Goal: Information Seeking & Learning: Find specific fact

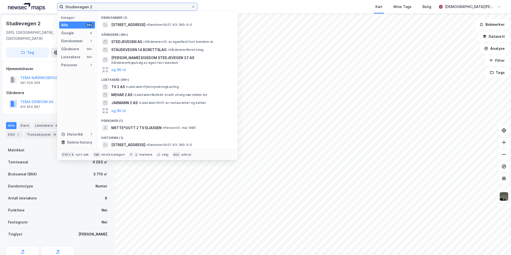
drag, startPoint x: 0, startPoint y: 0, endPoint x: 12, endPoint y: 0, distance: 12.0
click at [12, 0] on div "Studievegen 2 Kategori Alle 99+ Google 0 Eiendommer 1 Gårdeiere 99+ Leietakere …" at bounding box center [255, 7] width 511 height 14
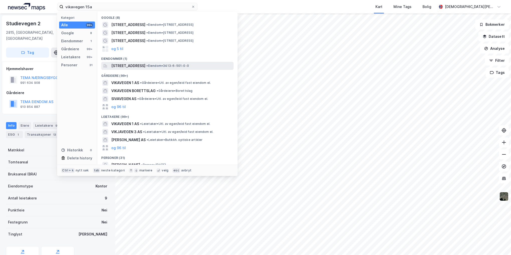
click at [145, 65] on span "[STREET_ADDRESS]" at bounding box center [128, 66] width 34 height 6
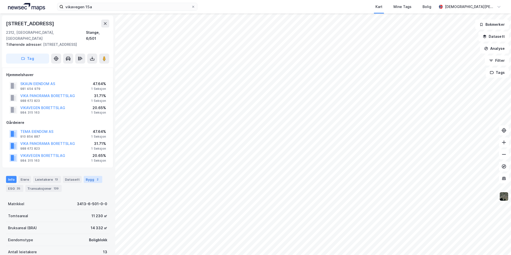
click at [86, 176] on div "Bygg 2" at bounding box center [93, 179] width 19 height 7
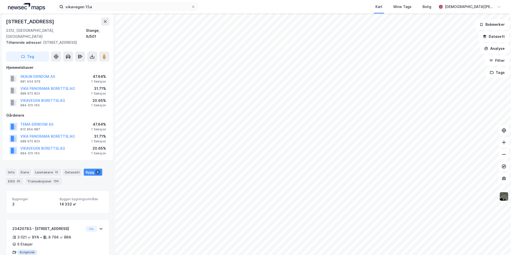
scroll to position [67, 0]
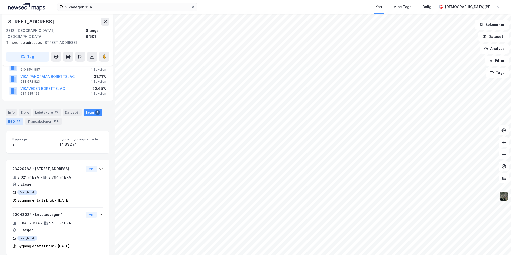
click at [16, 119] on div "35" at bounding box center [19, 121] width 6 height 5
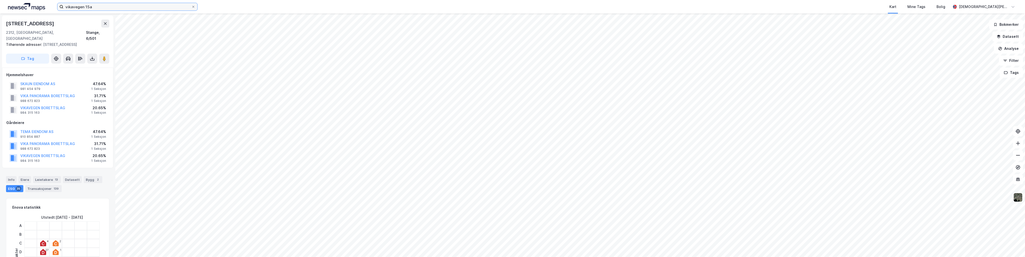
drag, startPoint x: 104, startPoint y: 7, endPoint x: -1, endPoint y: -5, distance: 105.5
click at [0, 0] on html "vikavegen 15a Kart Mine Tags Bolig [PERSON_NAME] [STREET_ADDRESS], [GEOGRAPHIC_…" at bounding box center [512, 128] width 1025 height 257
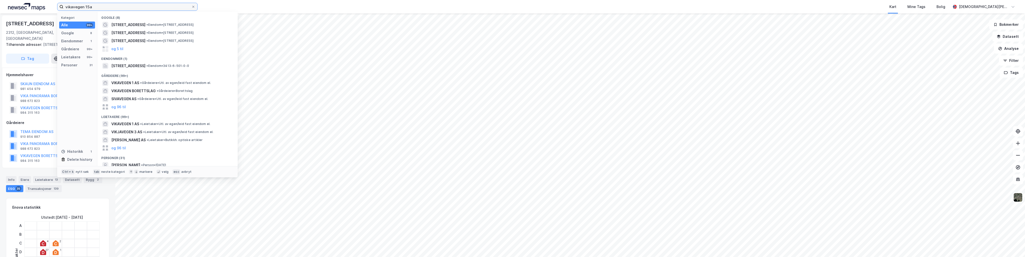
paste input "683/506"
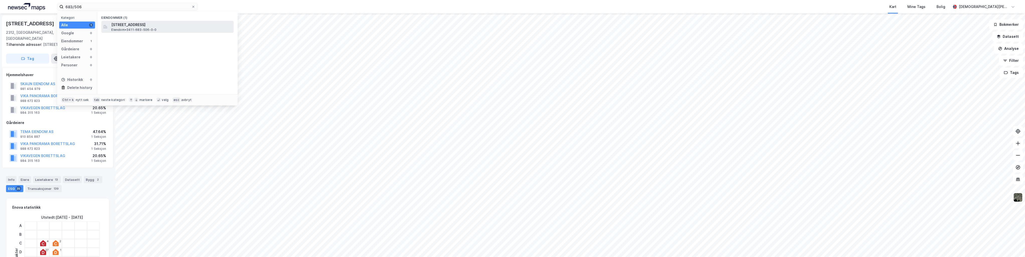
click at [149, 26] on span "[STREET_ADDRESS]" at bounding box center [171, 25] width 120 height 6
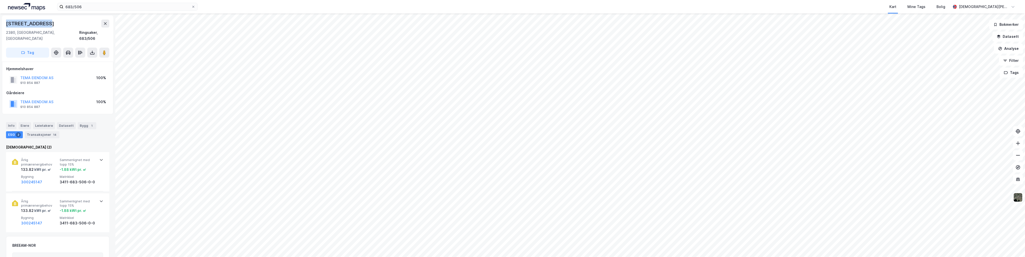
drag, startPoint x: 49, startPoint y: 25, endPoint x: 90, endPoint y: 2, distance: 46.3
click at [5, 22] on div "[STREET_ADDRESS]" at bounding box center [57, 39] width 111 height 46
copy div "[STREET_ADDRESS]"
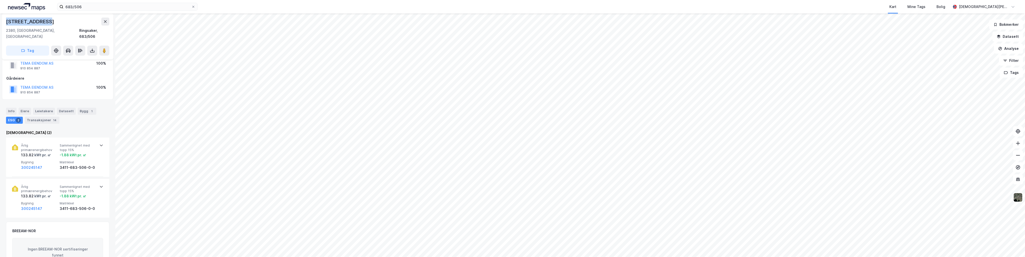
scroll to position [50, 0]
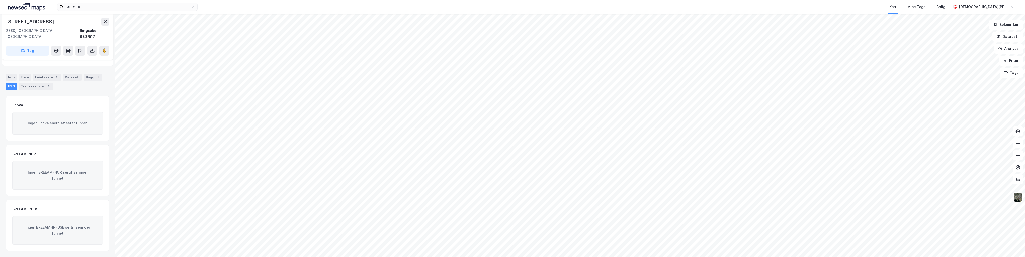
scroll to position [41, 0]
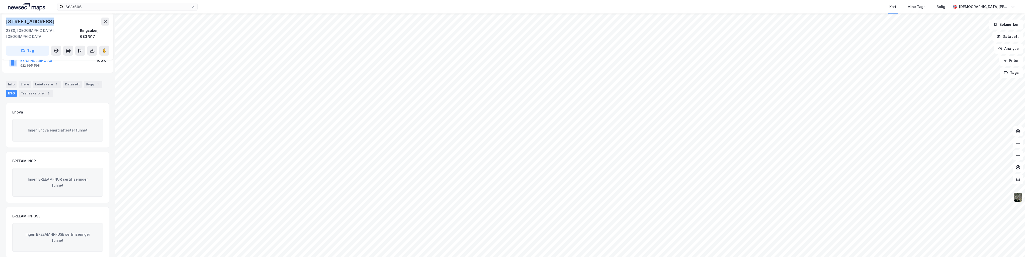
drag, startPoint x: 50, startPoint y: 22, endPoint x: 5, endPoint y: 24, distance: 45.5
click at [5, 24] on div "[STREET_ADDRESS]" at bounding box center [57, 37] width 111 height 46
copy div "[STREET_ADDRESS]"
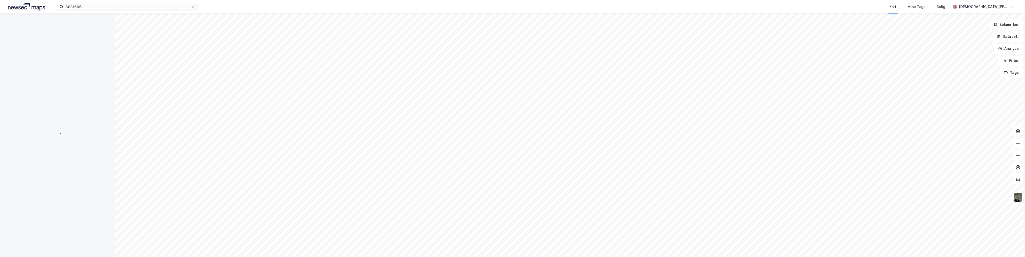
scroll to position [16, 0]
drag, startPoint x: 39, startPoint y: 20, endPoint x: 7, endPoint y: 19, distance: 32.1
click at [7, 19] on div "Parkvegen 77" at bounding box center [23, 22] width 34 height 8
copy div "Parkvegen 77"
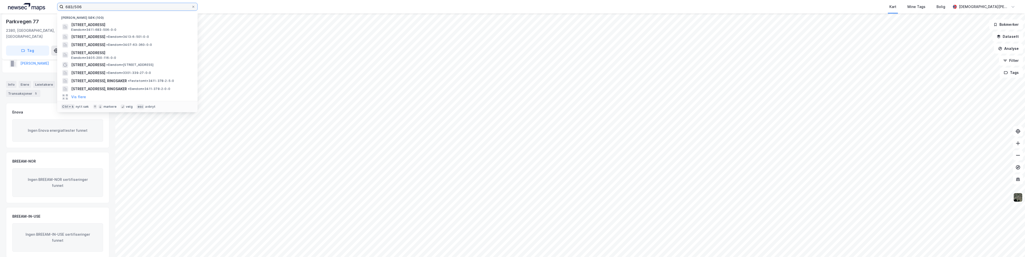
drag, startPoint x: 90, startPoint y: 5, endPoint x: 52, endPoint y: 1, distance: 38.6
click at [51, 1] on div "683/506 Nylige søk (100) [STREET_ADDRESS], [GEOGRAPHIC_DATA] • 3411-683-506-0-0…" at bounding box center [512, 7] width 1025 height 14
paste input "3"
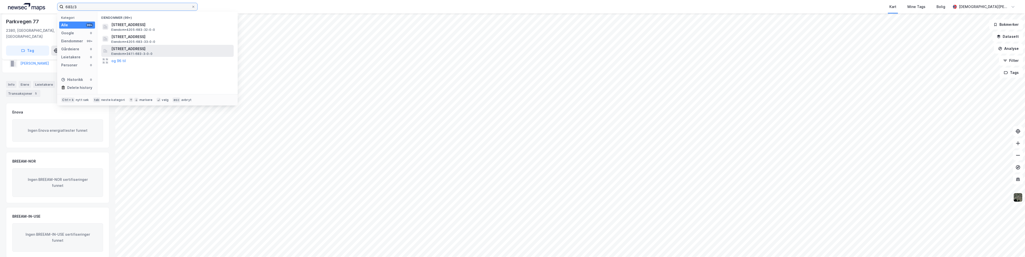
type input "683/3"
click at [146, 47] on span "[STREET_ADDRESS]" at bounding box center [171, 49] width 120 height 6
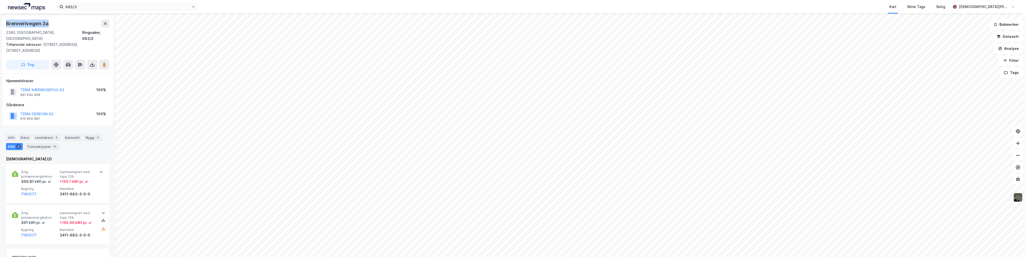
drag, startPoint x: 48, startPoint y: 24, endPoint x: 3, endPoint y: 24, distance: 45.1
click at [3, 24] on div "[STREET_ADDRESS], Innlandet [GEOGRAPHIC_DATA], 683/3 Tilhørende adresser: [STRE…" at bounding box center [57, 45] width 111 height 58
copy div "Brennerivegen 3a"
